Goal: Task Accomplishment & Management: Complete application form

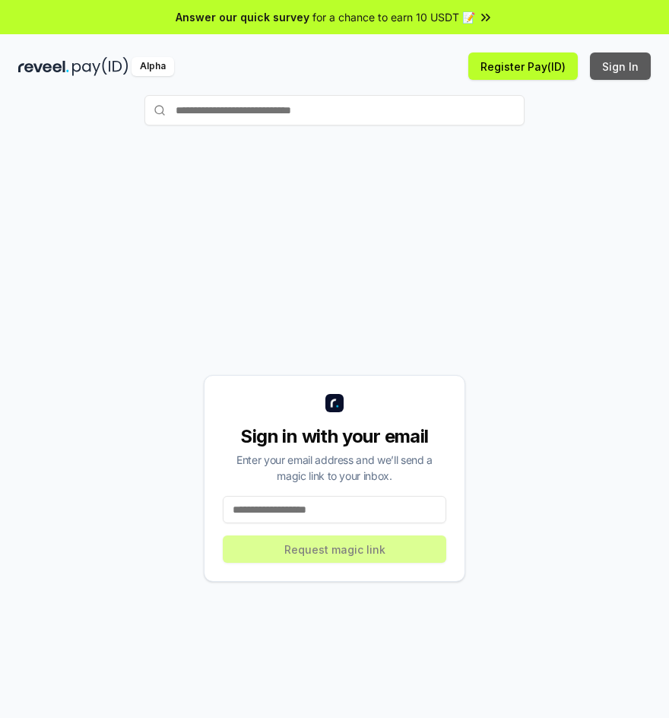
click at [627, 66] on button "Sign In" at bounding box center [620, 65] width 61 height 27
click at [315, 515] on input at bounding box center [335, 509] width 224 height 27
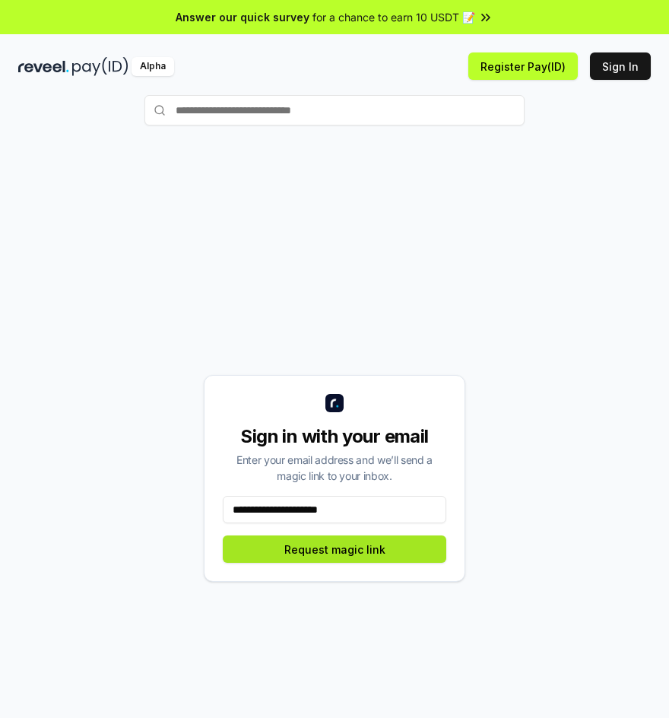
type input "**********"
click at [345, 551] on button "Request magic link" at bounding box center [335, 548] width 224 height 27
